Goal: Book appointment/travel/reservation

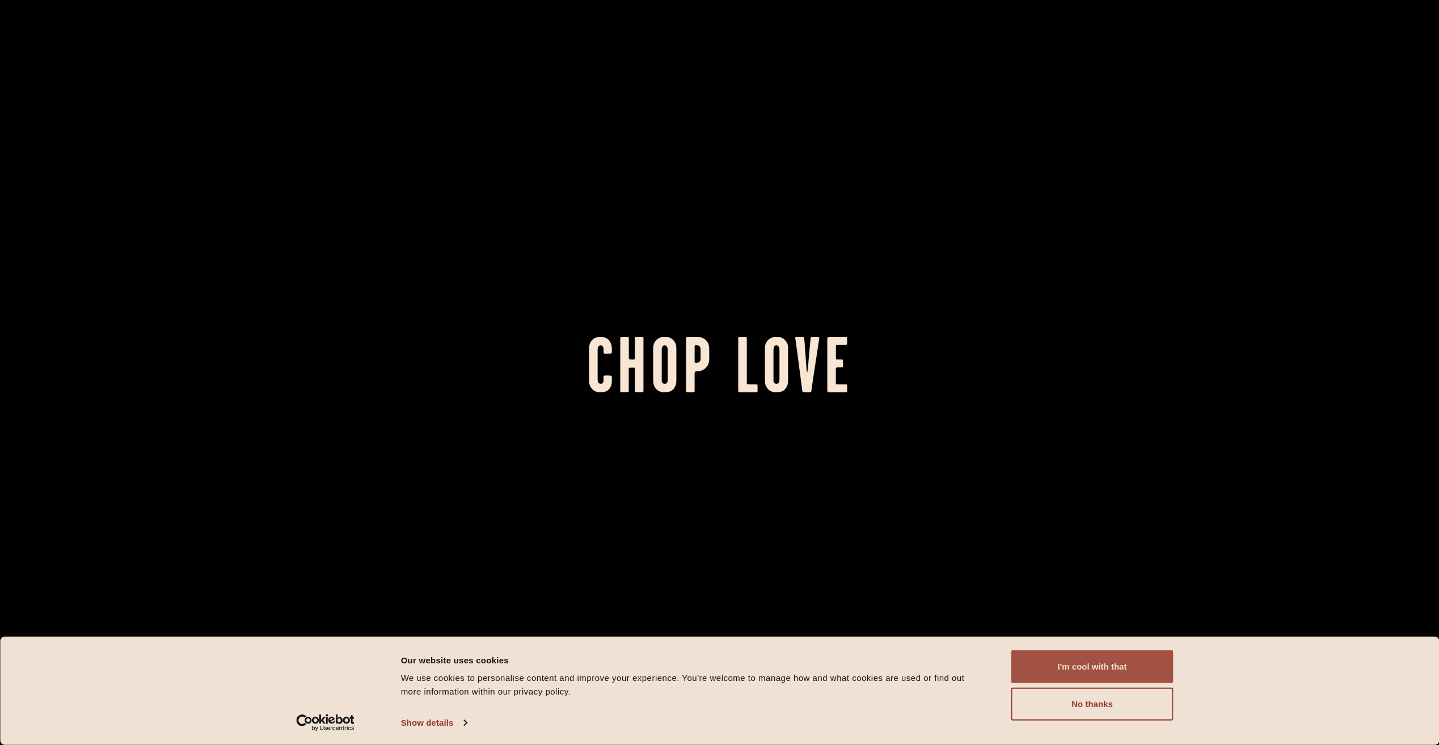
click at [1110, 676] on button "I'm cool with that" at bounding box center [1092, 667] width 162 height 33
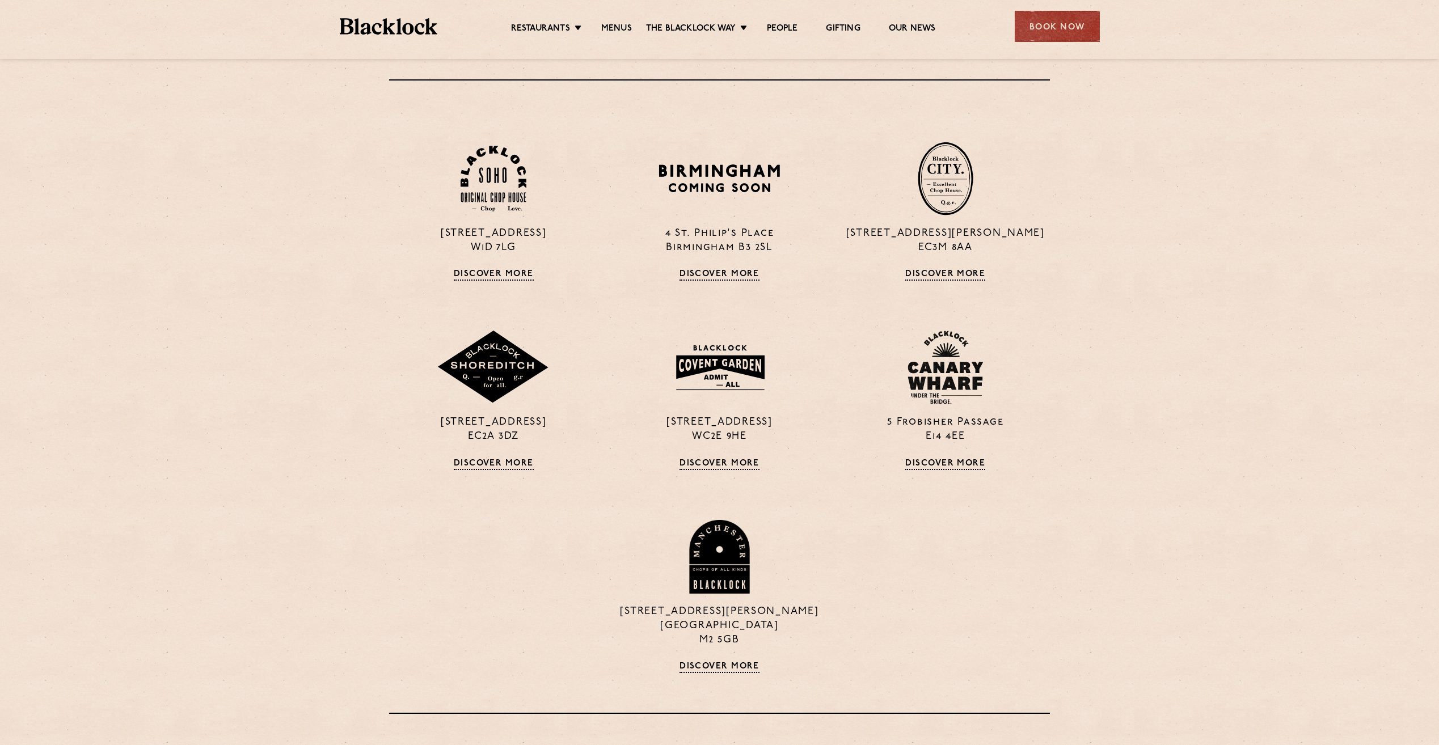
scroll to position [1134, 0]
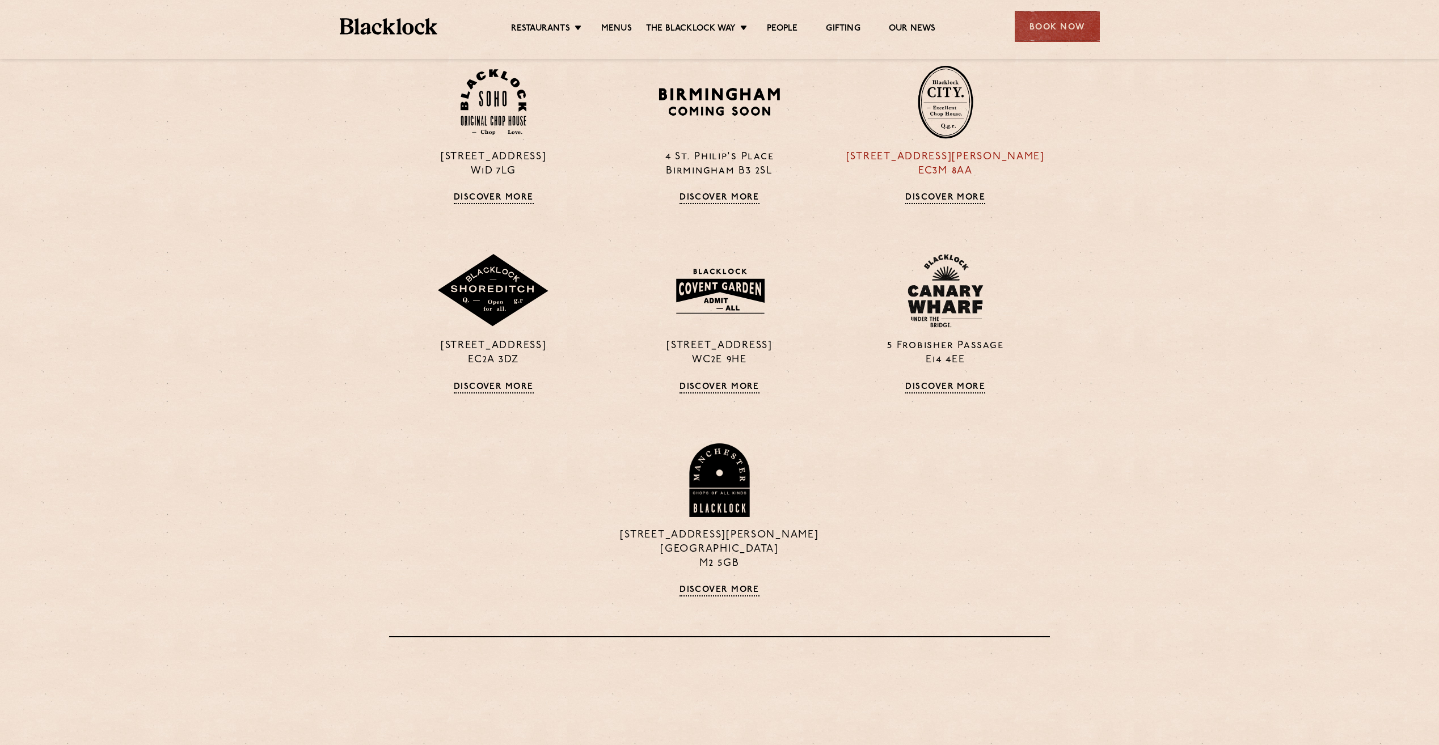
click at [970, 190] on div "[STREET_ADDRESS][PERSON_NAME] Discover More" at bounding box center [946, 134] width 226 height 139
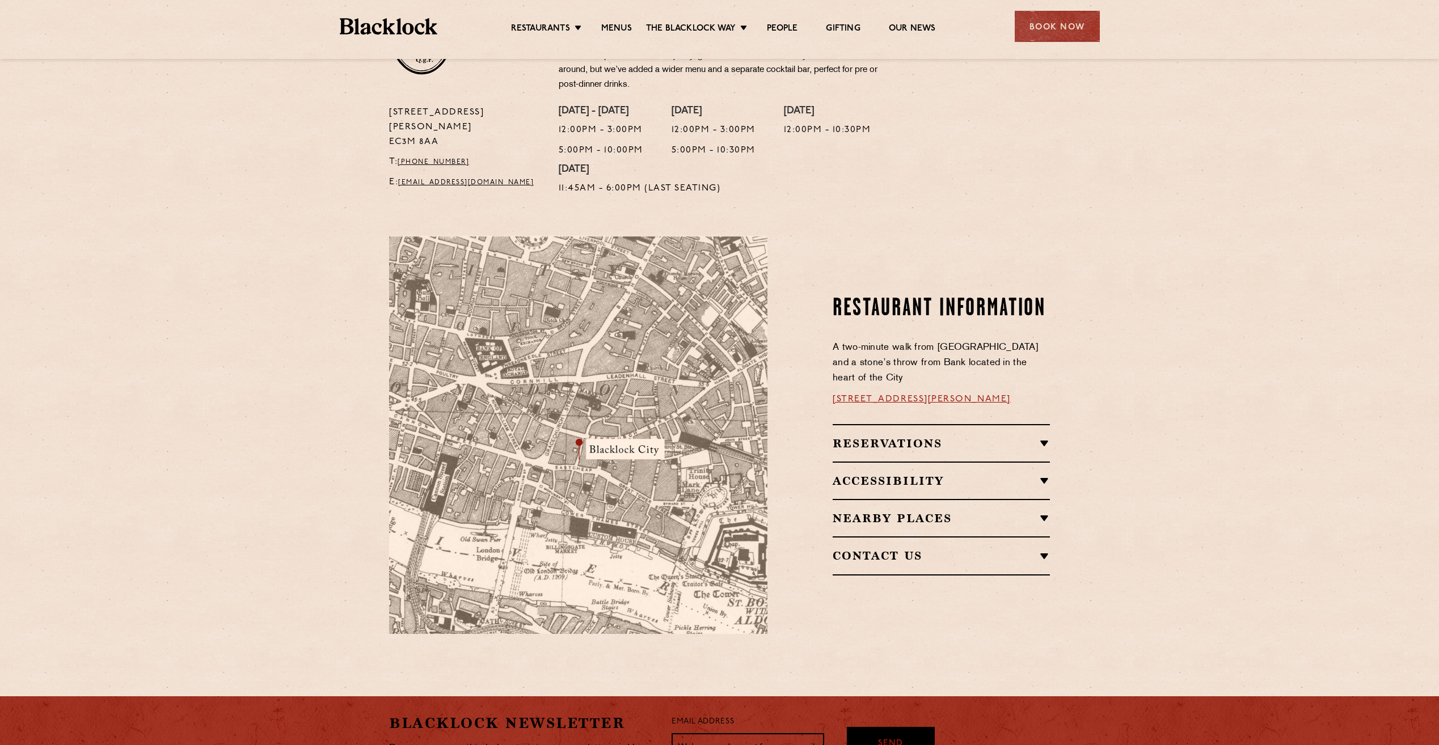
scroll to position [454, 0]
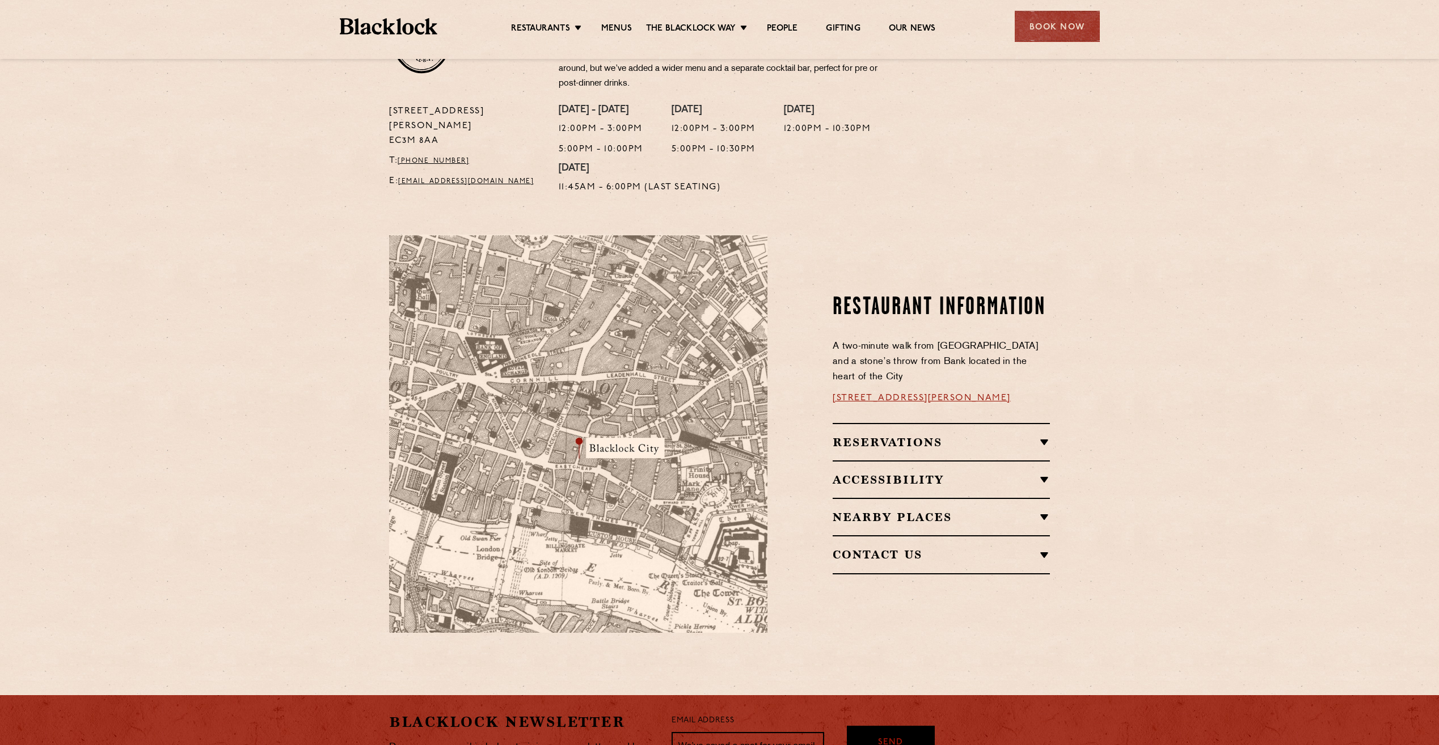
click at [894, 436] on h2 "Reservations" at bounding box center [941, 443] width 217 height 14
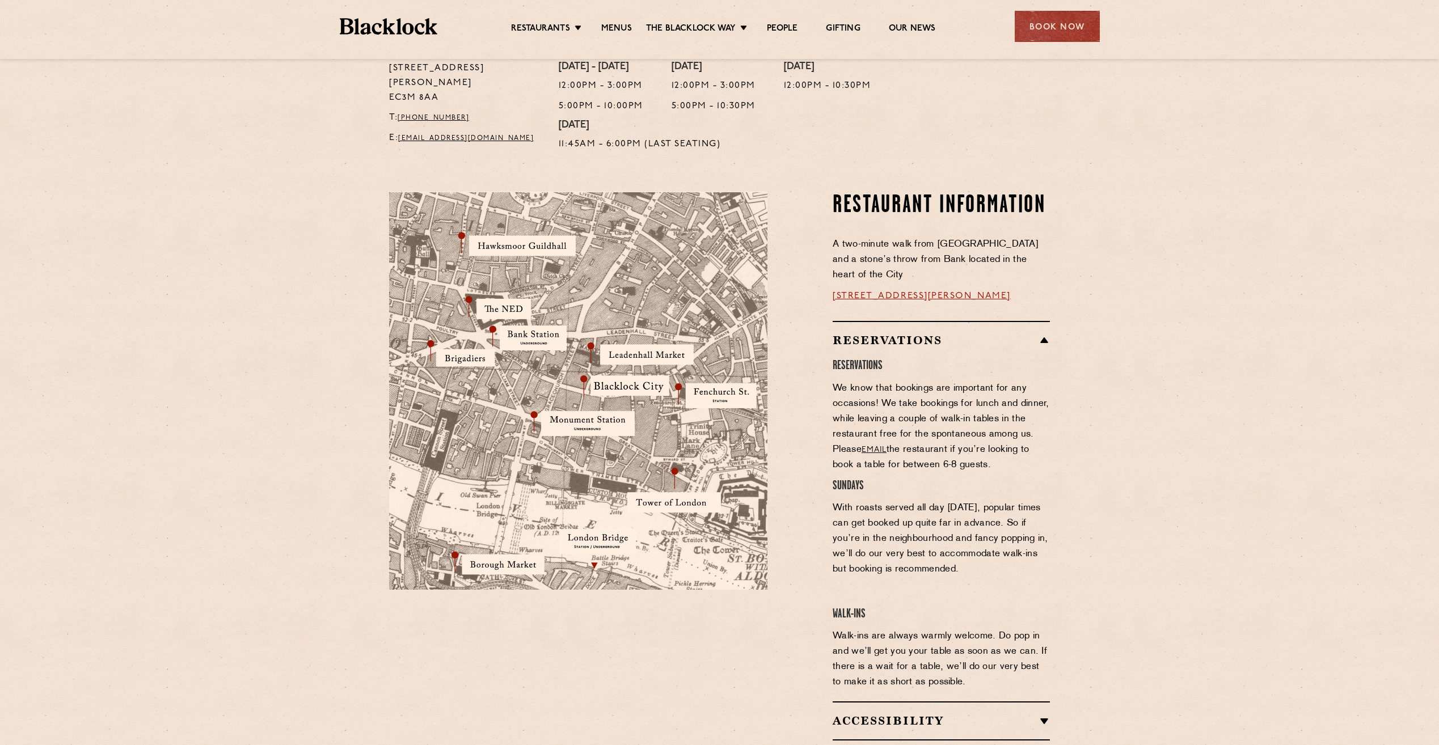
scroll to position [624, 0]
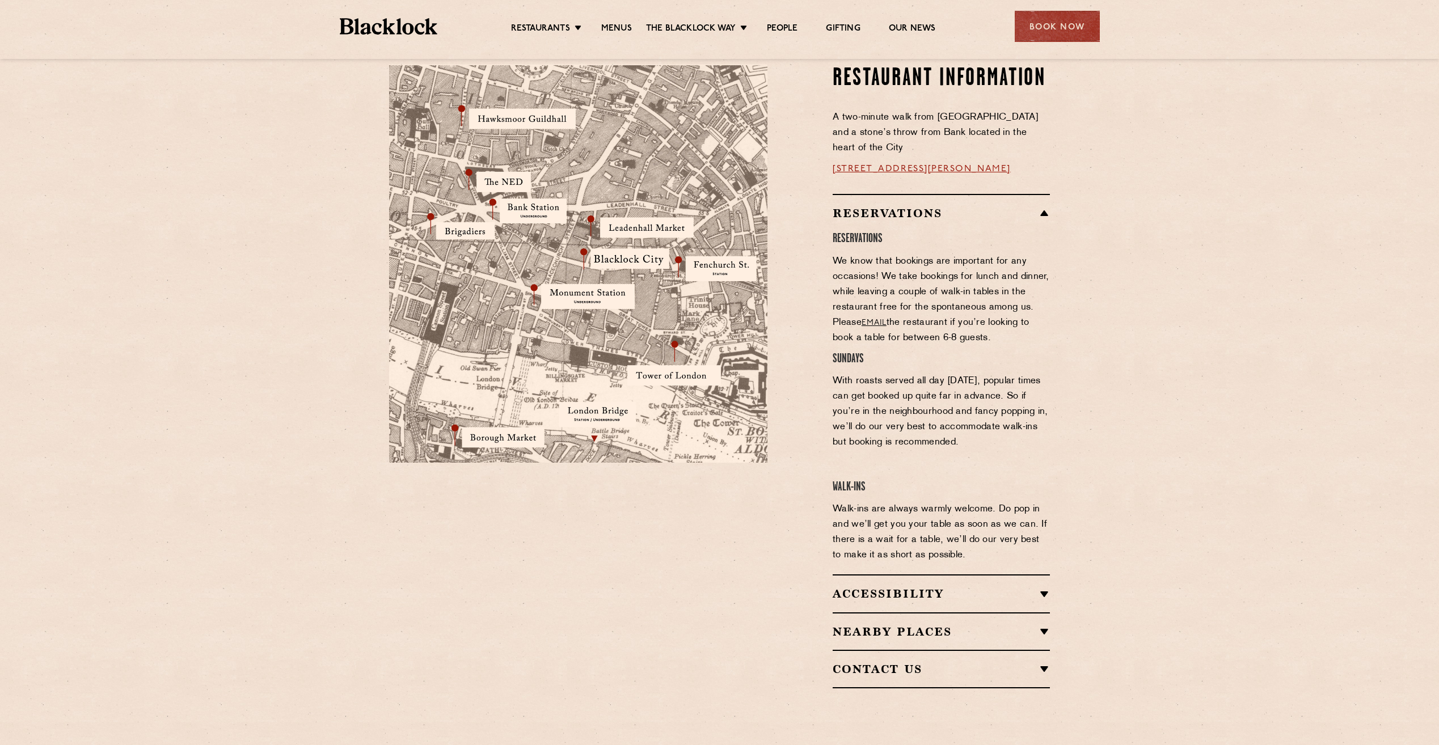
click at [909, 575] on div "Accessibility Situated in a basement, we do not have lift access however both C…" at bounding box center [941, 593] width 217 height 37
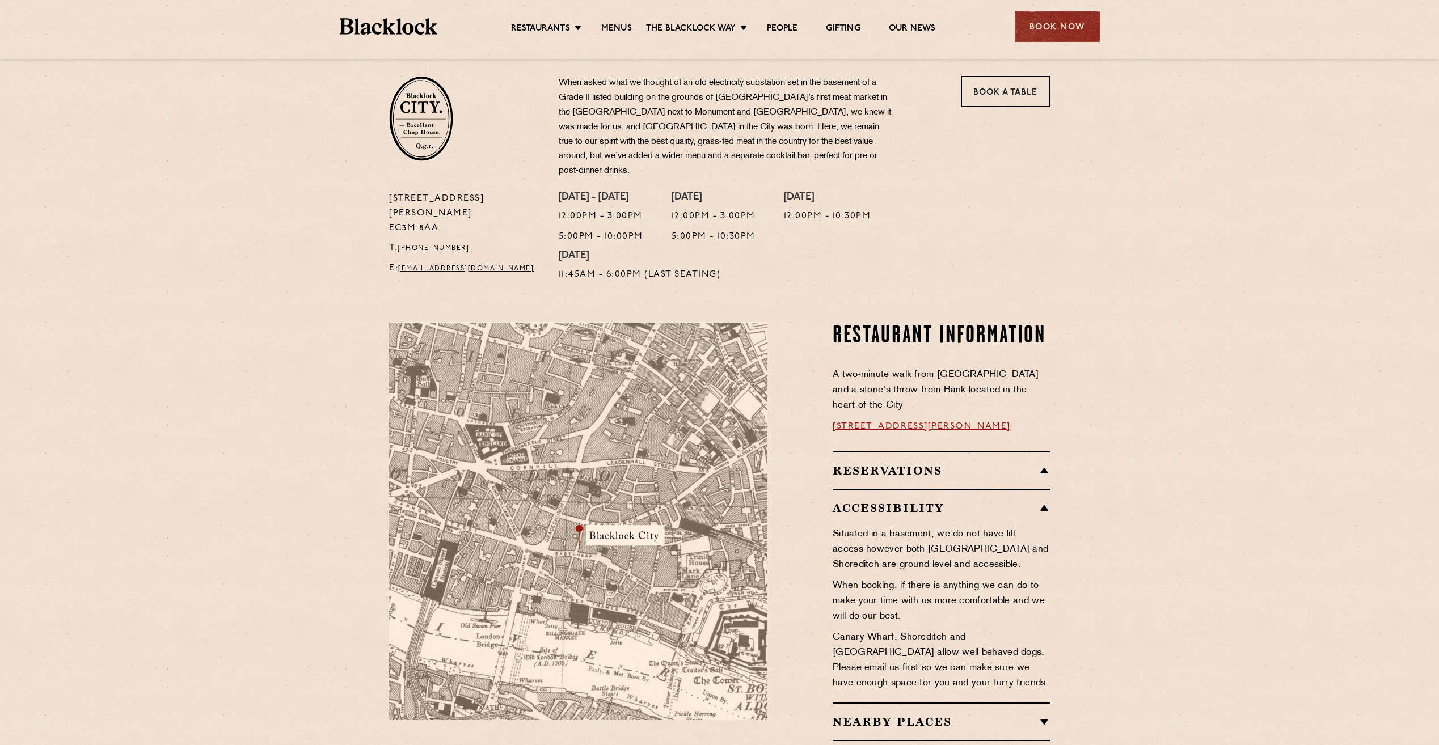
scroll to position [340, 0]
